Goal: Use online tool/utility: Utilize a website feature to perform a specific function

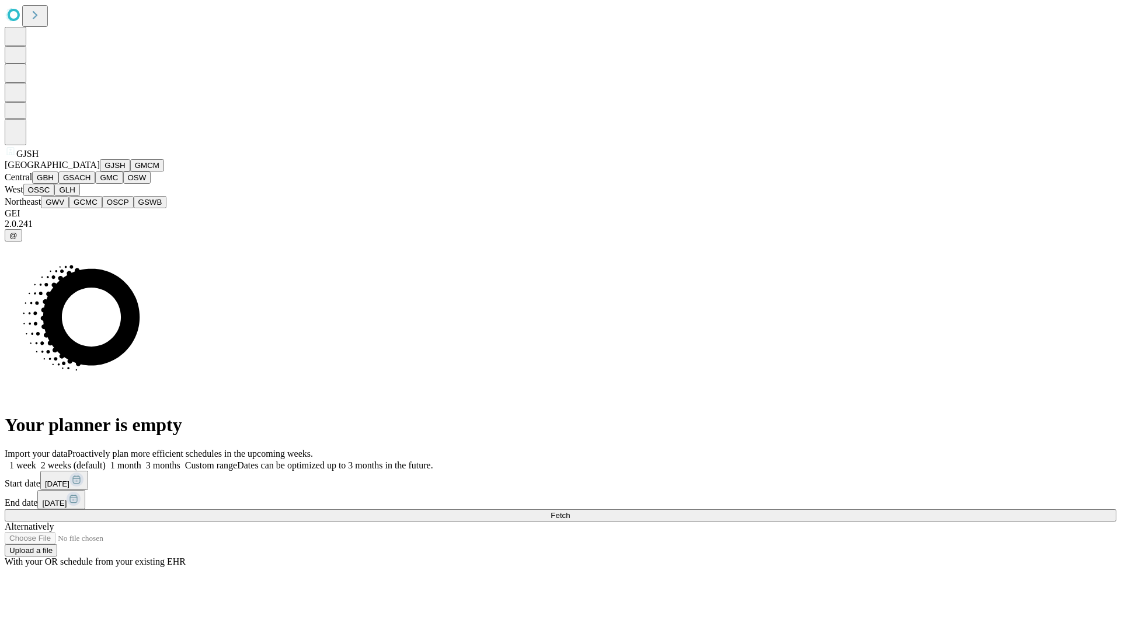
click at [100, 172] on button "GJSH" at bounding box center [115, 165] width 30 height 12
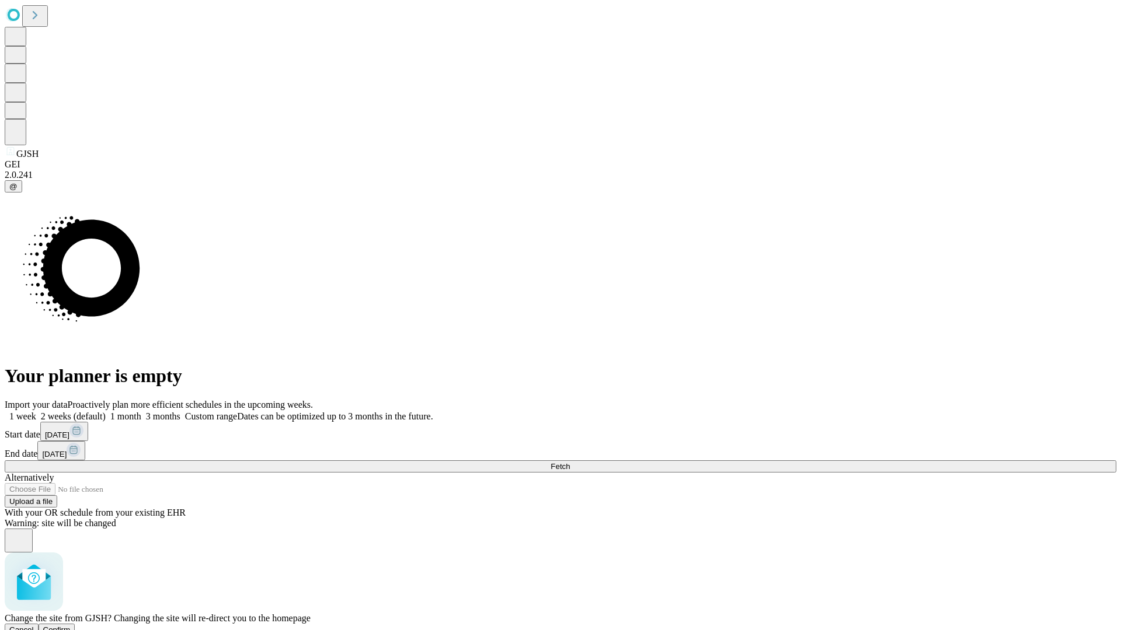
click at [71, 626] on span "Confirm" at bounding box center [56, 630] width 27 height 9
click at [141, 411] on label "1 month" at bounding box center [124, 416] width 36 height 10
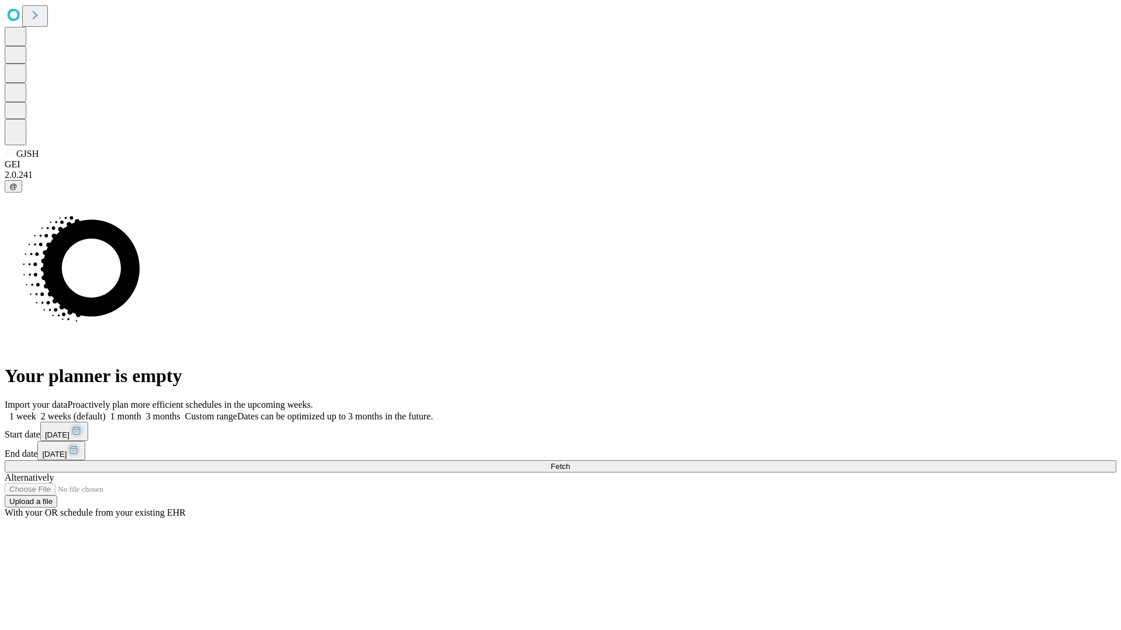
click at [570, 462] on span "Fetch" at bounding box center [559, 466] width 19 height 9
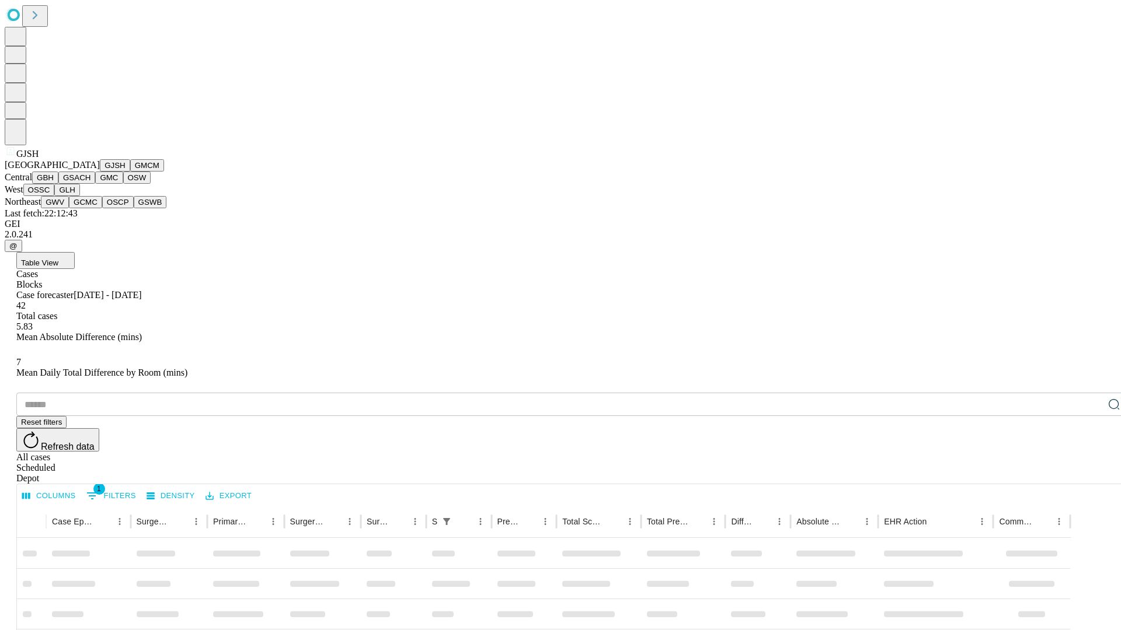
click at [130, 172] on button "GMCM" at bounding box center [147, 165] width 34 height 12
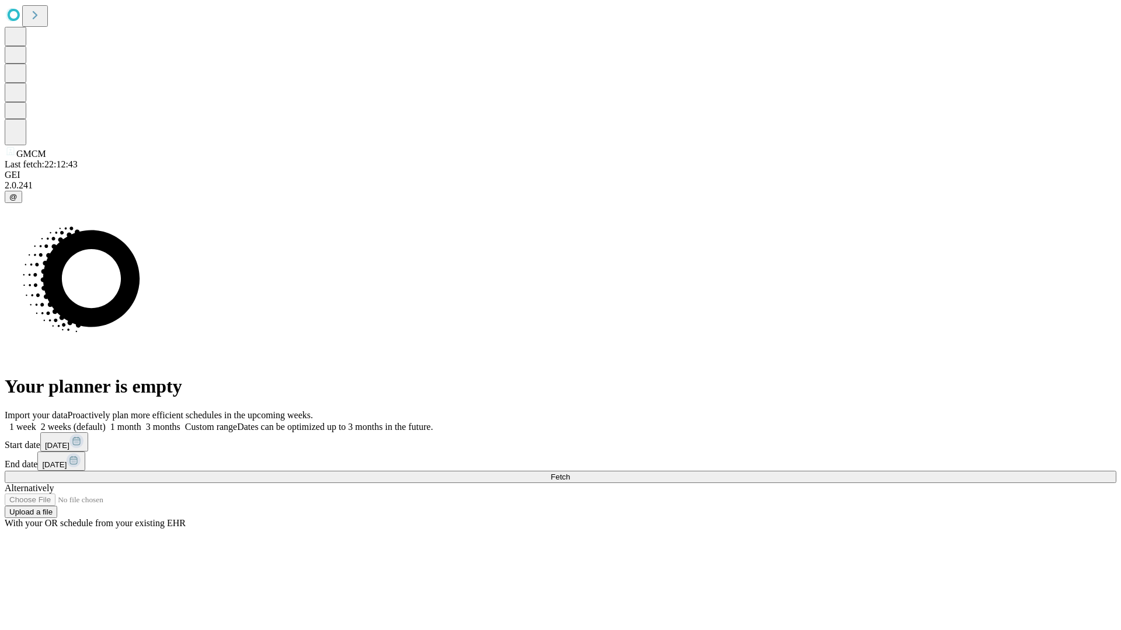
click at [141, 422] on label "1 month" at bounding box center [124, 427] width 36 height 10
click at [570, 473] on span "Fetch" at bounding box center [559, 477] width 19 height 9
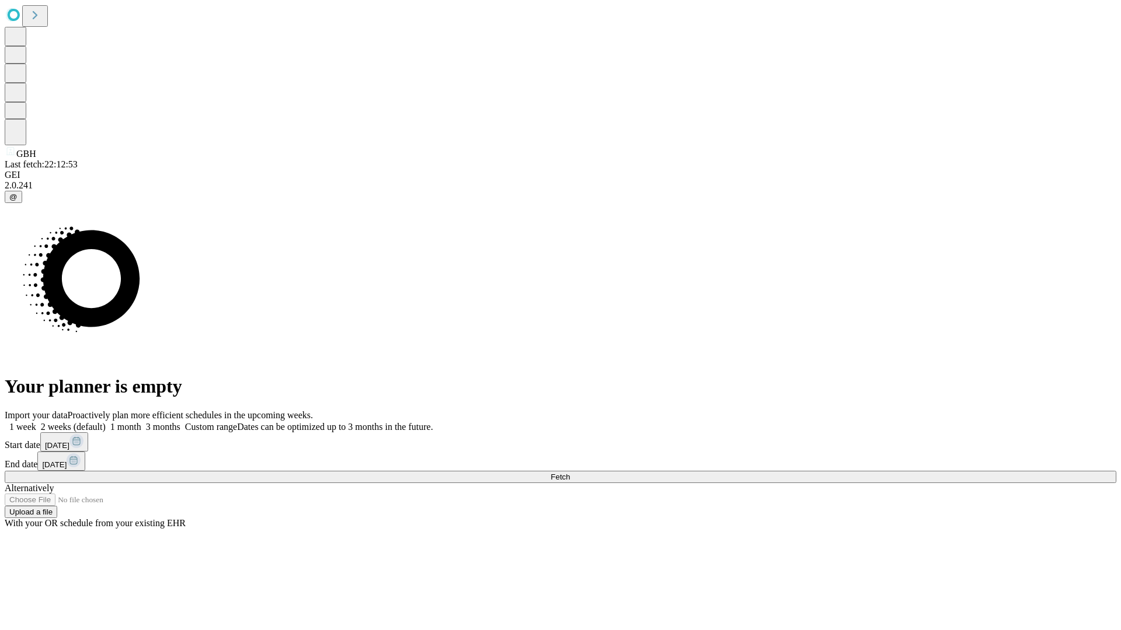
click at [570, 473] on span "Fetch" at bounding box center [559, 477] width 19 height 9
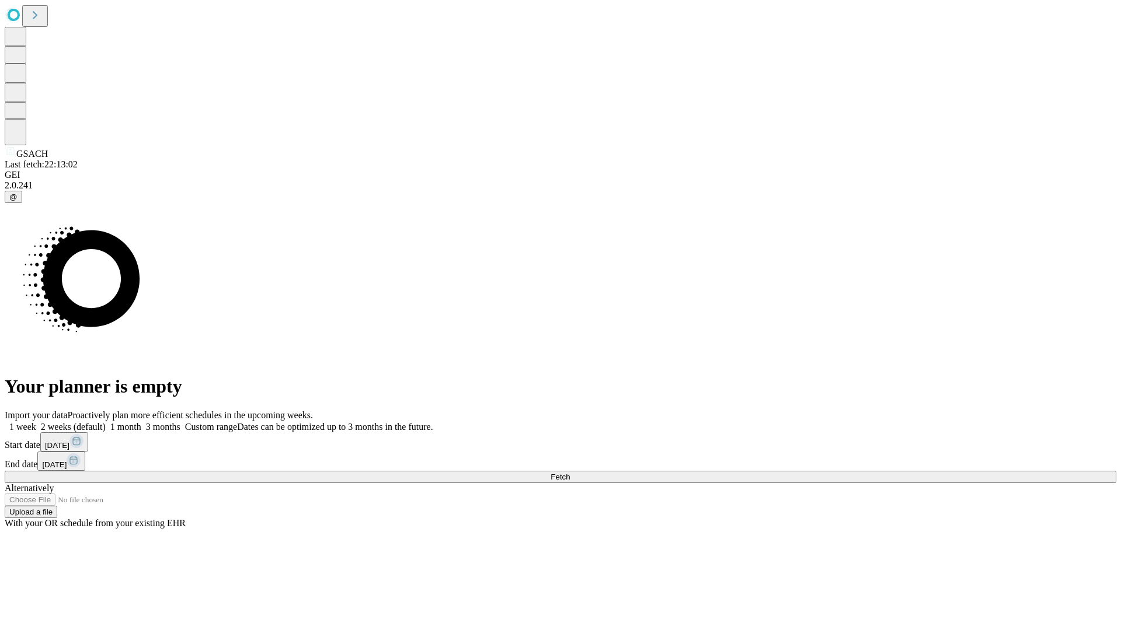
click at [570, 473] on span "Fetch" at bounding box center [559, 477] width 19 height 9
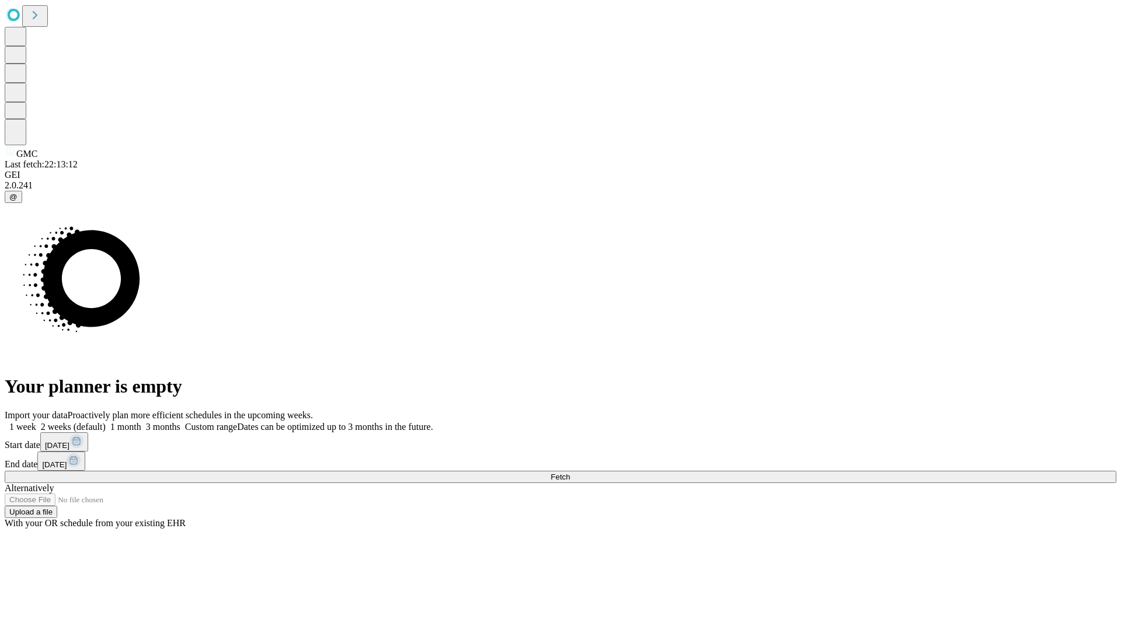
click at [141, 422] on label "1 month" at bounding box center [124, 427] width 36 height 10
click at [570, 473] on span "Fetch" at bounding box center [559, 477] width 19 height 9
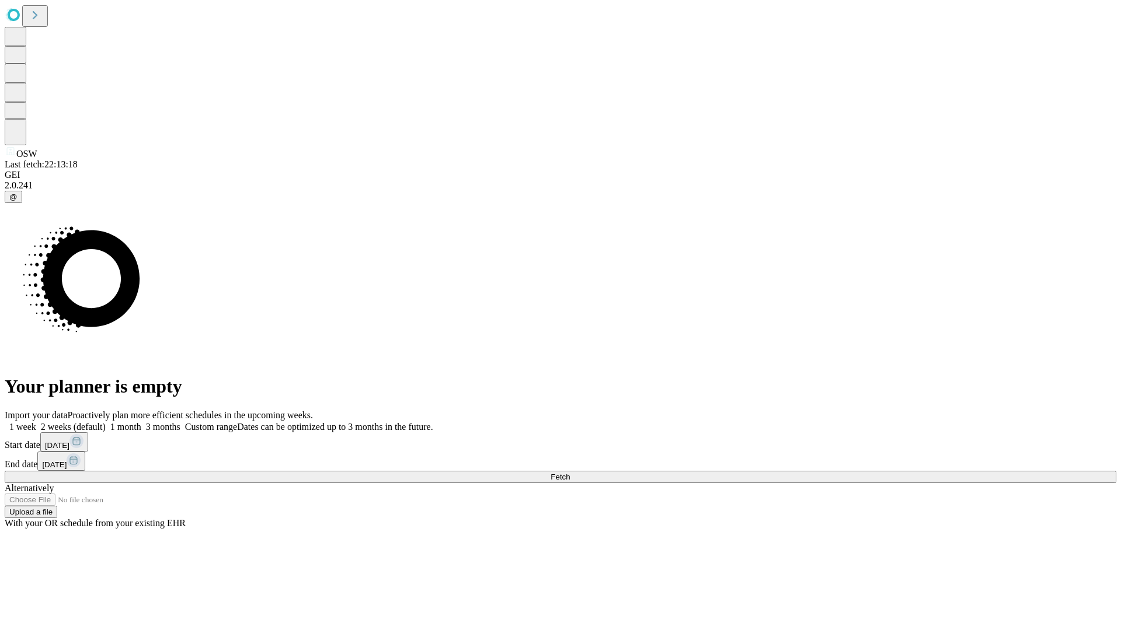
click at [141, 422] on label "1 month" at bounding box center [124, 427] width 36 height 10
click at [570, 473] on span "Fetch" at bounding box center [559, 477] width 19 height 9
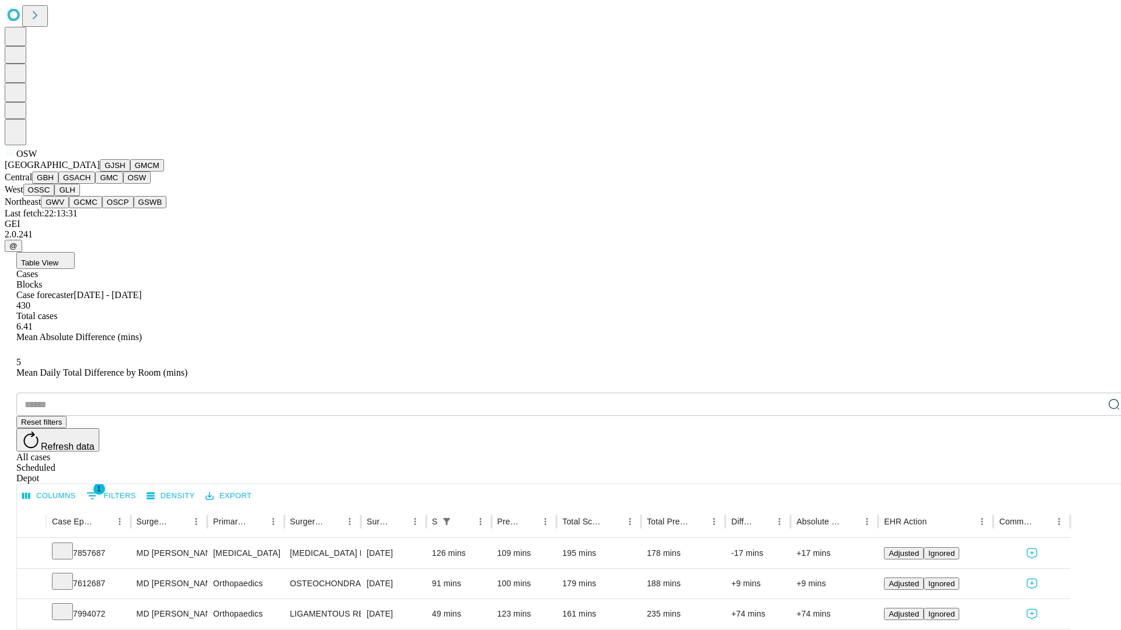
click at [55, 196] on button "OSSC" at bounding box center [39, 190] width 32 height 12
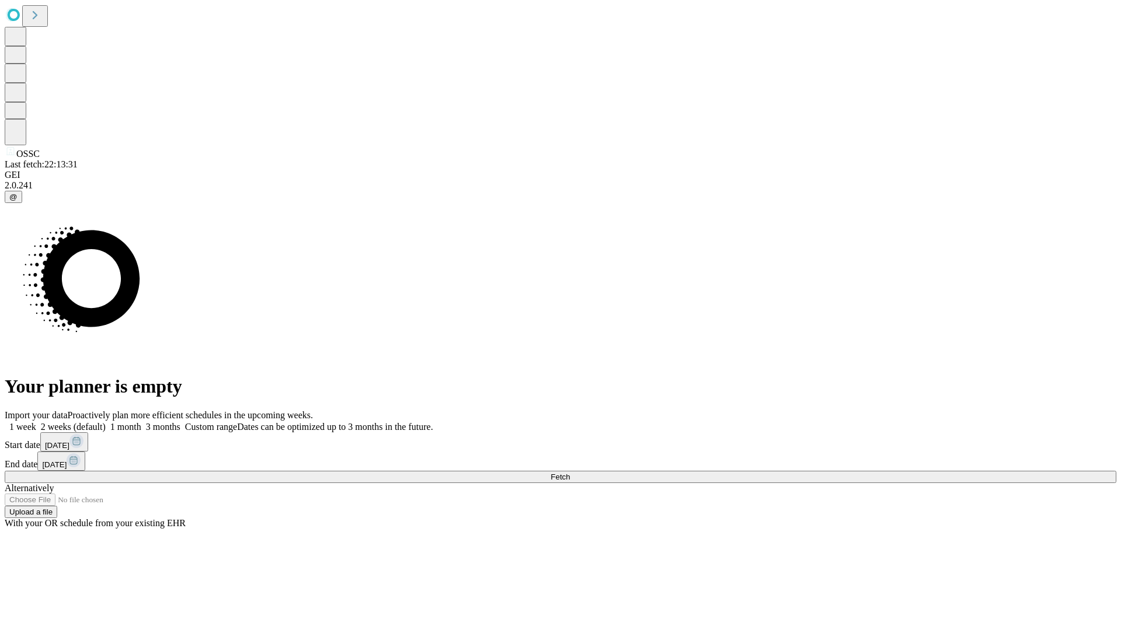
click at [570, 473] on span "Fetch" at bounding box center [559, 477] width 19 height 9
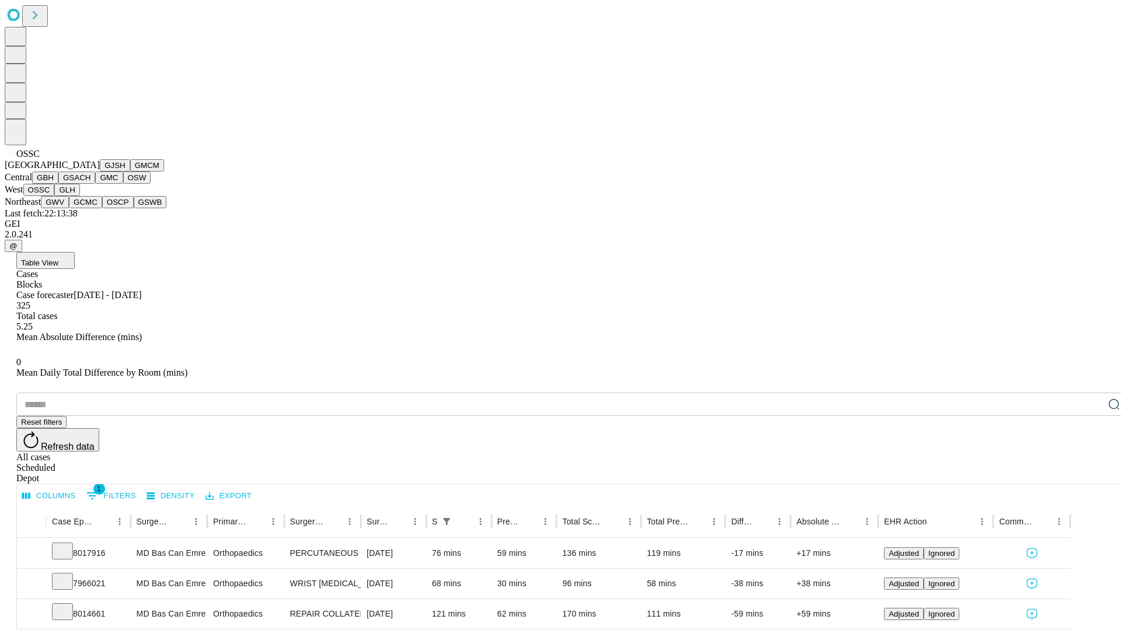
click at [79, 196] on button "GLH" at bounding box center [66, 190] width 25 height 12
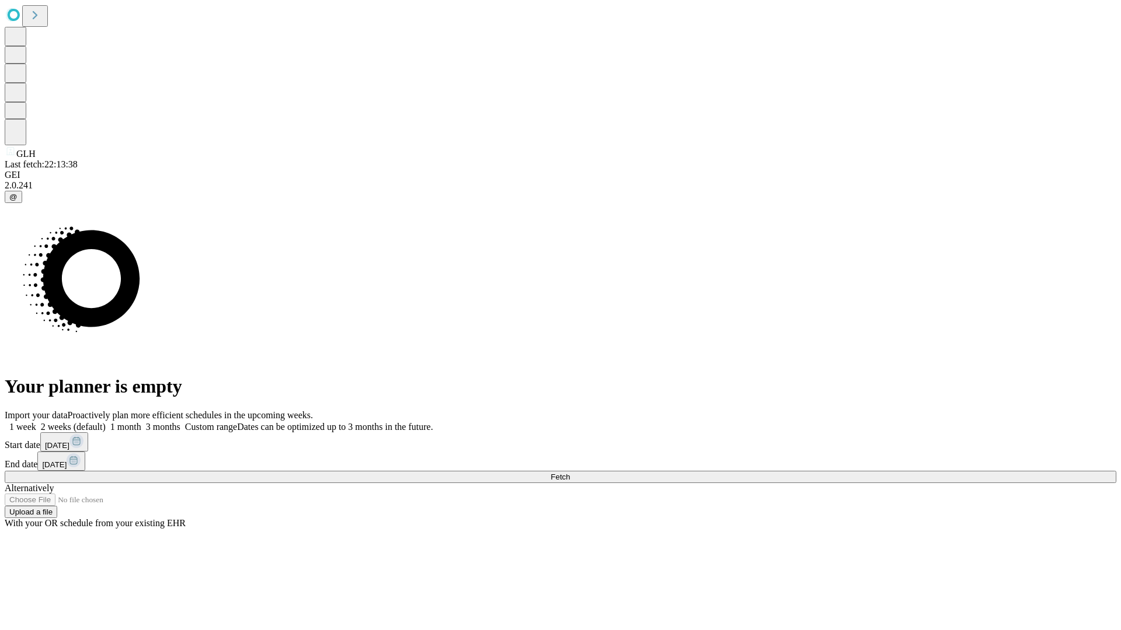
click at [570, 473] on span "Fetch" at bounding box center [559, 477] width 19 height 9
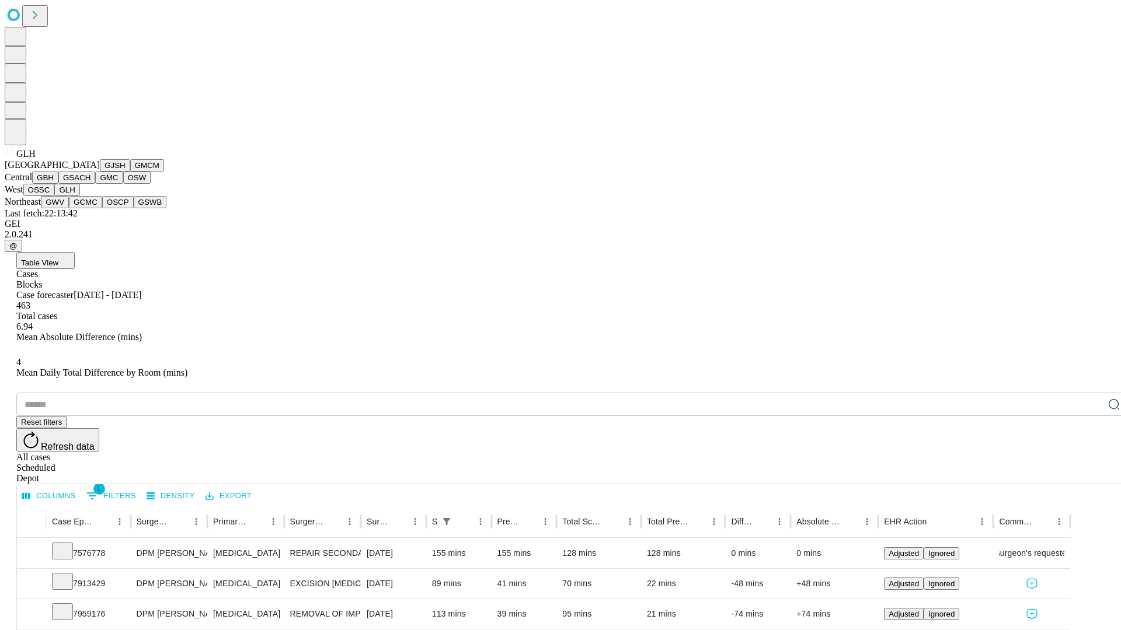
click at [69, 208] on button "GWV" at bounding box center [55, 202] width 28 height 12
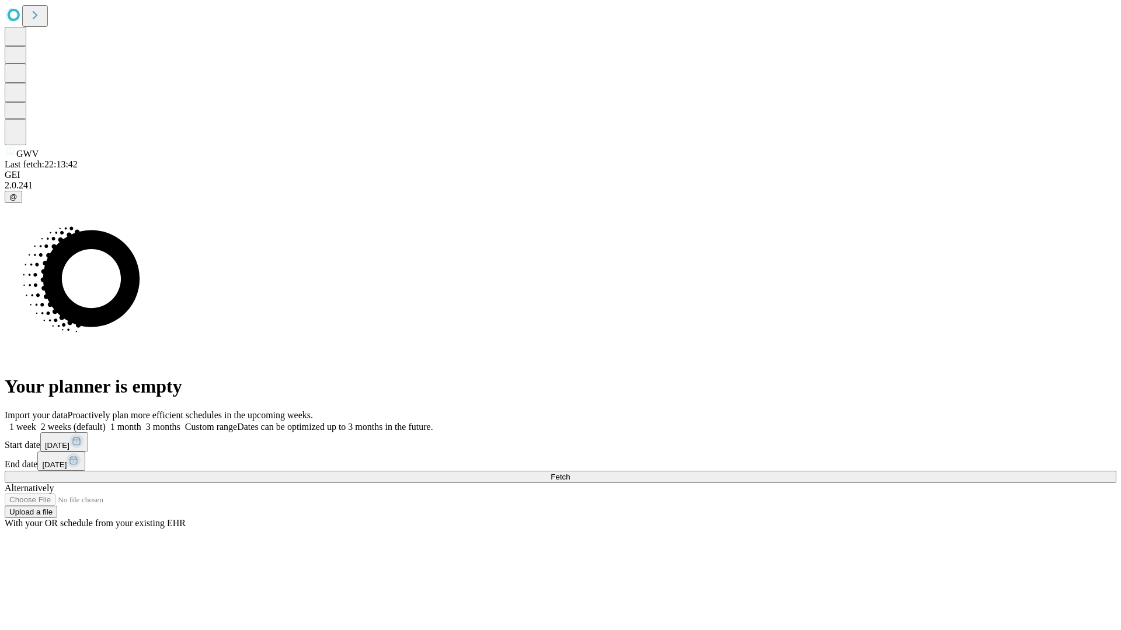
click at [141, 422] on label "1 month" at bounding box center [124, 427] width 36 height 10
click at [570, 473] on span "Fetch" at bounding box center [559, 477] width 19 height 9
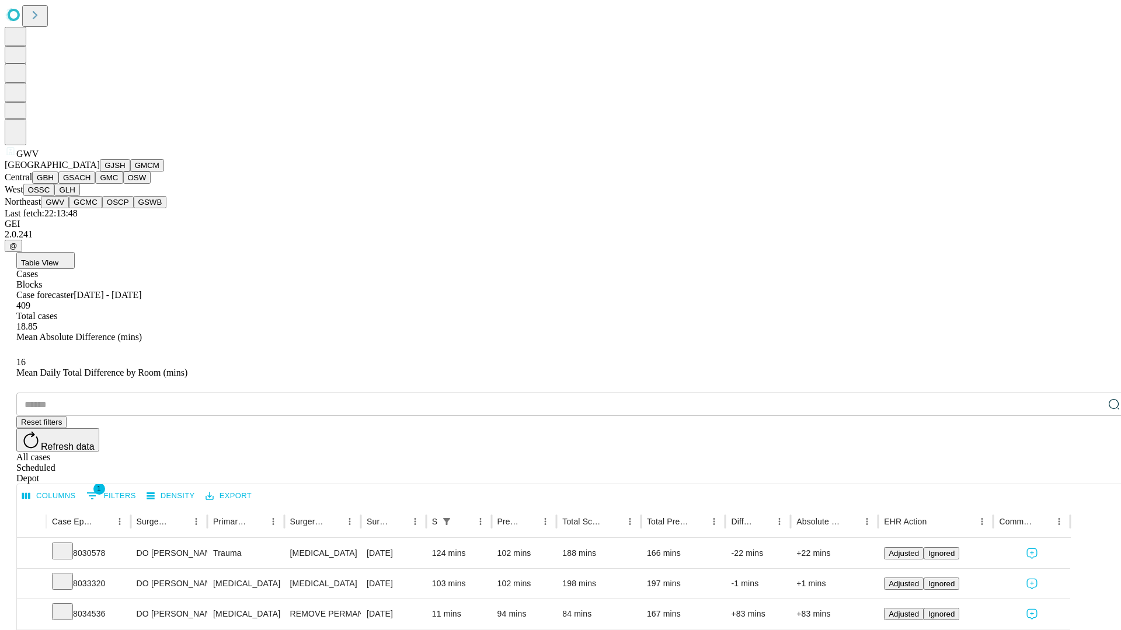
click at [90, 208] on button "GCMC" at bounding box center [85, 202] width 33 height 12
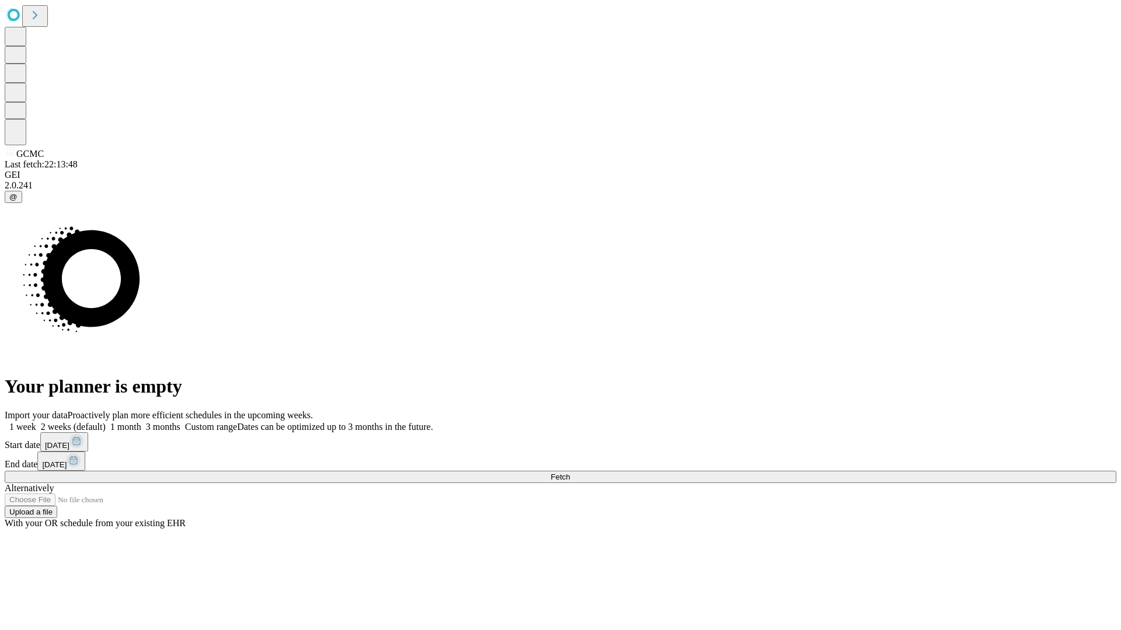
click at [141, 422] on label "1 month" at bounding box center [124, 427] width 36 height 10
click at [570, 473] on span "Fetch" at bounding box center [559, 477] width 19 height 9
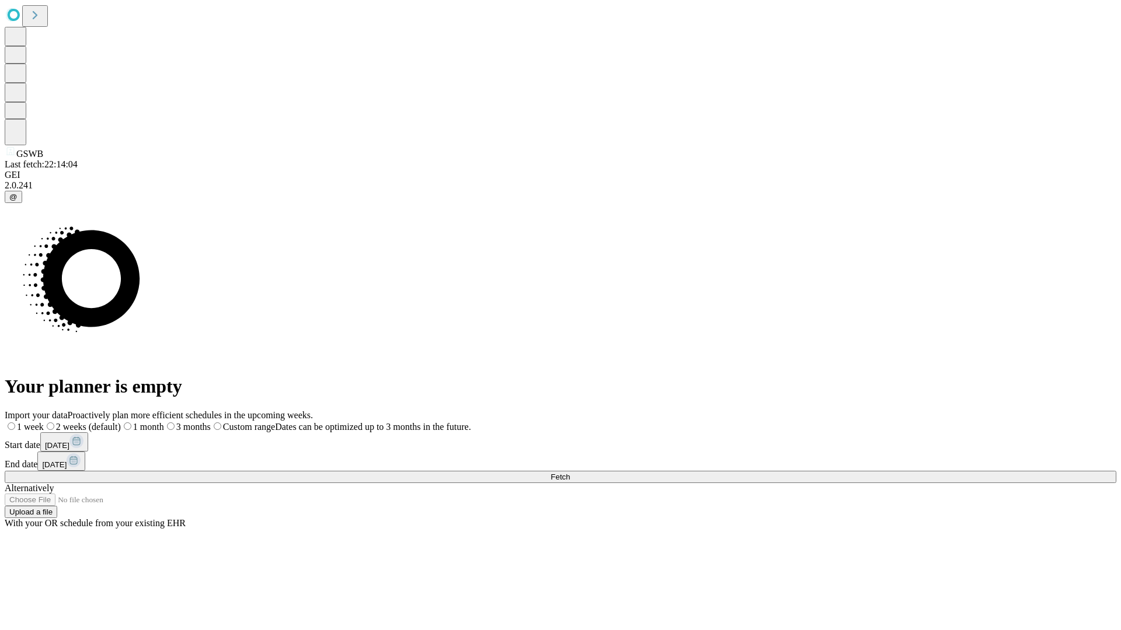
click at [164, 422] on label "1 month" at bounding box center [142, 427] width 43 height 10
